Goal: Task Accomplishment & Management: Manage account settings

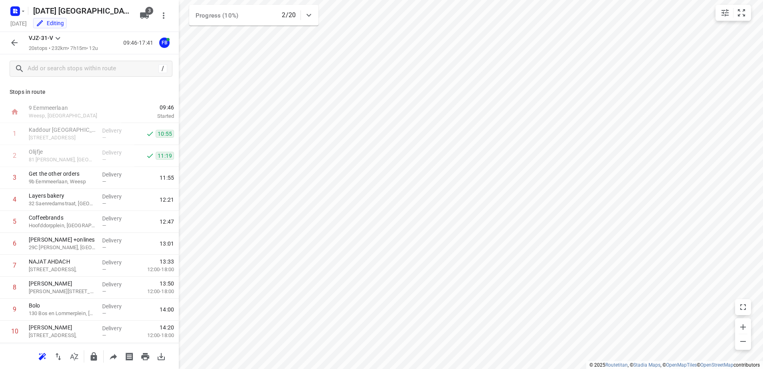
scroll to position [241, 0]
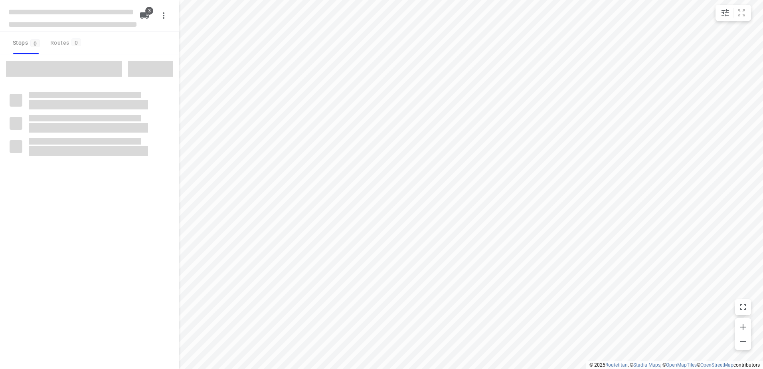
type input "distance"
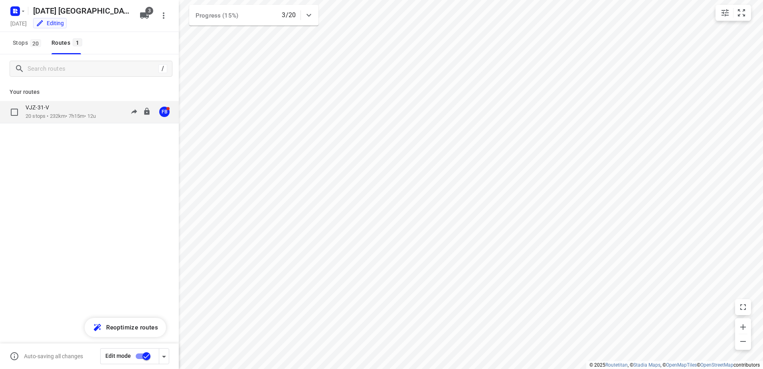
drag, startPoint x: 92, startPoint y: 99, endPoint x: 91, endPoint y: 103, distance: 4.0
click at [91, 99] on div "Your routes VJZ-31-V 20 stops • 232km • 7h15m • 12u 09:46-18:16 FB" at bounding box center [89, 131] width 179 height 96
click at [90, 114] on p "20 stops • 232km • 7h15m • 12u" at bounding box center [61, 117] width 70 height 8
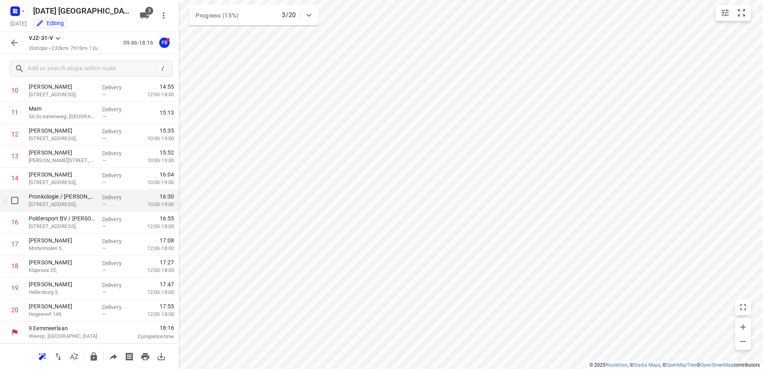
scroll to position [201, 0]
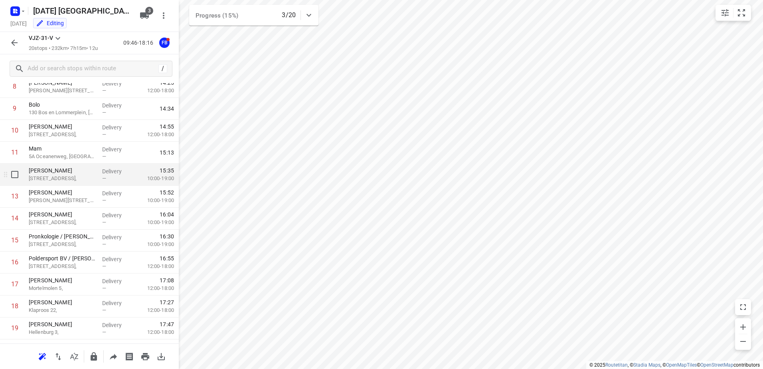
click at [71, 166] on div "Zouhra Aloui Muiderslotweg 74," at bounding box center [62, 175] width 73 height 22
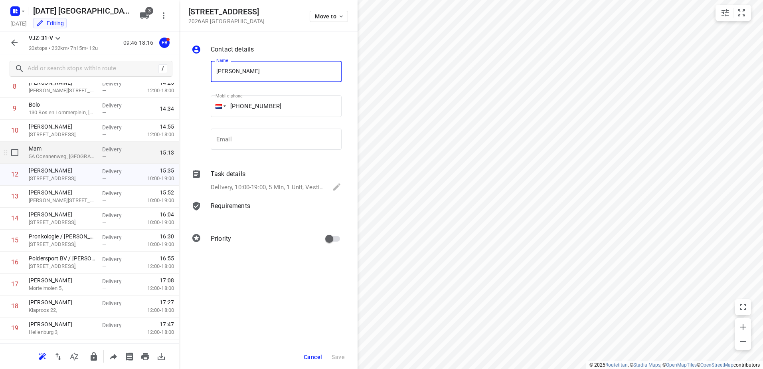
click at [73, 157] on p "5A Oceanenweg, [GEOGRAPHIC_DATA]" at bounding box center [62, 156] width 67 height 8
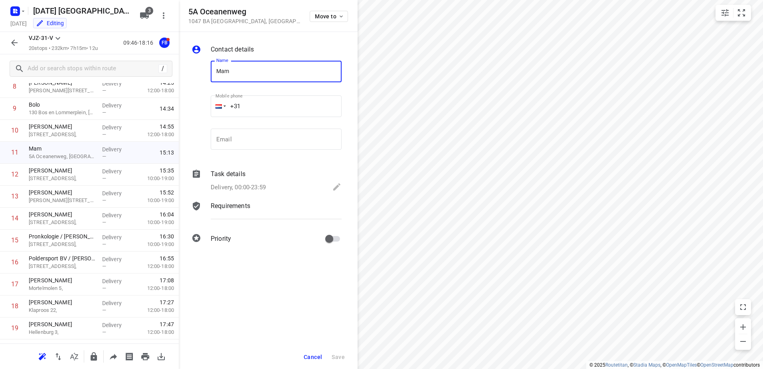
click at [269, 100] on input "+31" at bounding box center [276, 106] width 131 height 22
paste input "0684378784"
click at [245, 105] on input "+31 0684378784" at bounding box center [276, 106] width 131 height 22
type input "+31 684378784"
click at [340, 353] on button "Save" at bounding box center [338, 357] width 20 height 14
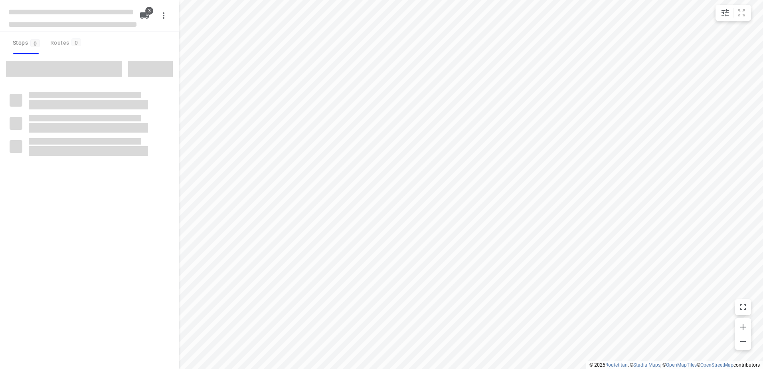
type input "distance"
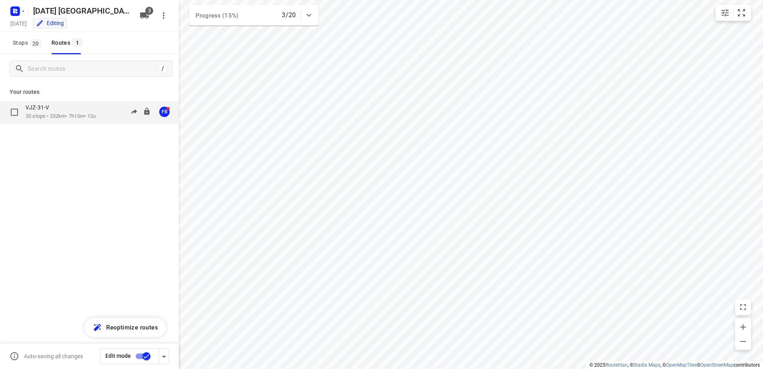
click at [105, 108] on div "VJZ-31-V 20 stops • 232km • 7h15m • 12u 09:46-18:16 FB" at bounding box center [102, 112] width 153 height 16
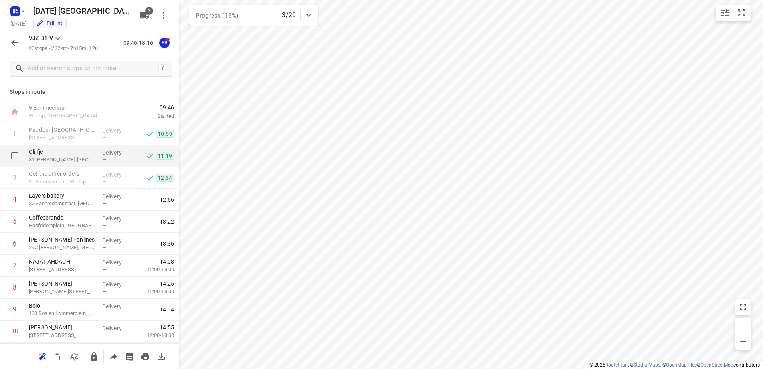
scroll to position [40, 0]
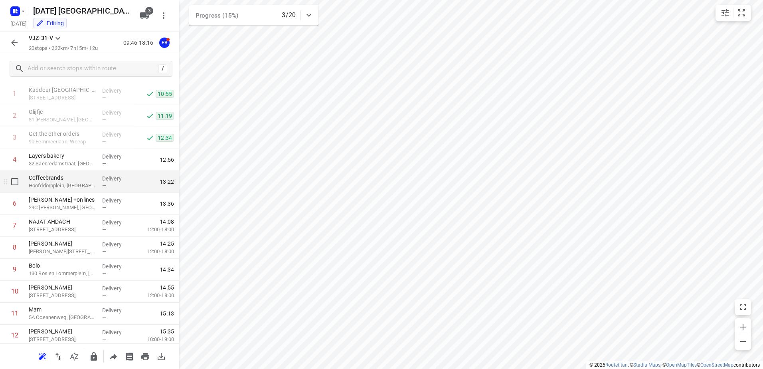
click at [106, 180] on p "Delivery" at bounding box center [117, 178] width 30 height 8
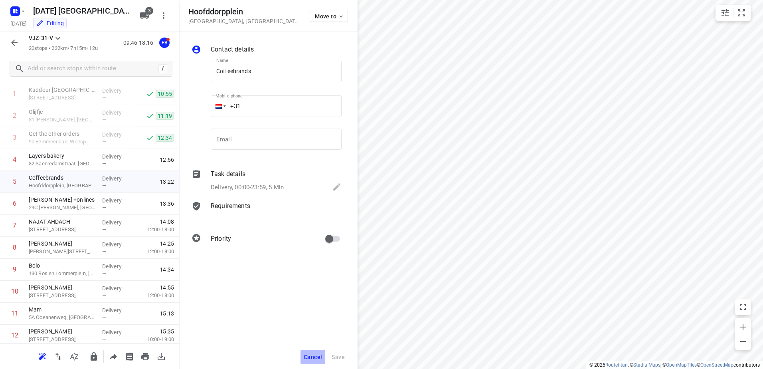
click at [317, 353] on button "Cancel" at bounding box center [313, 357] width 25 height 14
